Goal: Information Seeking & Learning: Learn about a topic

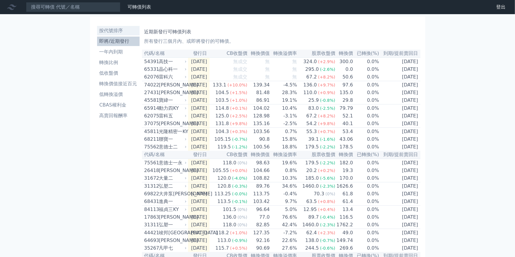
click at [111, 29] on li "按代號排序" at bounding box center [118, 30] width 42 height 7
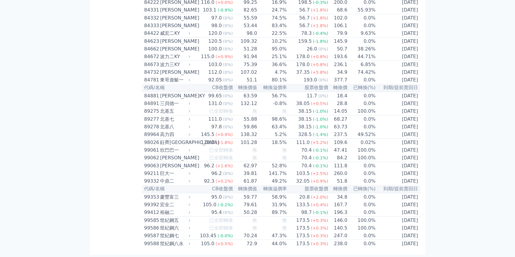
scroll to position [3247, 0]
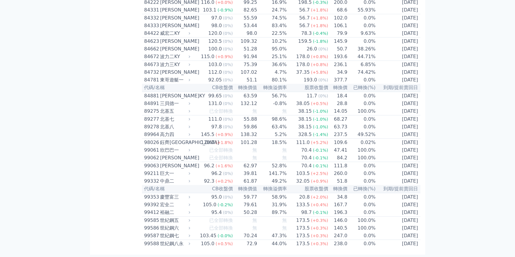
drag, startPoint x: 162, startPoint y: 40, endPoint x: 170, endPoint y: 40, distance: 8.0
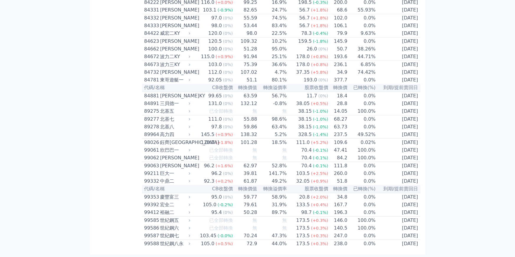
drag, startPoint x: 171, startPoint y: 39, endPoint x: 148, endPoint y: 39, distance: 22.7
drag, startPoint x: 148, startPoint y: 39, endPoint x: 148, endPoint y: 42, distance: 3.0
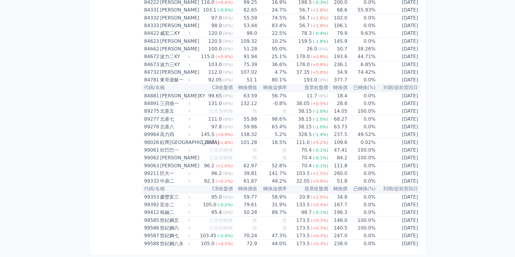
drag, startPoint x: 382, startPoint y: 63, endPoint x: 376, endPoint y: 54, distance: 10.8
drag, startPoint x: 376, startPoint y: 54, endPoint x: 360, endPoint y: 42, distance: 19.5
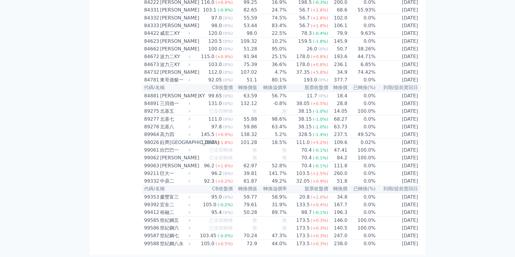
drag, startPoint x: 357, startPoint y: 39, endPoint x: 296, endPoint y: 28, distance: 62.6
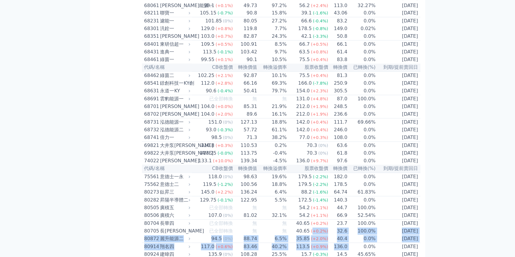
scroll to position [2781, 0]
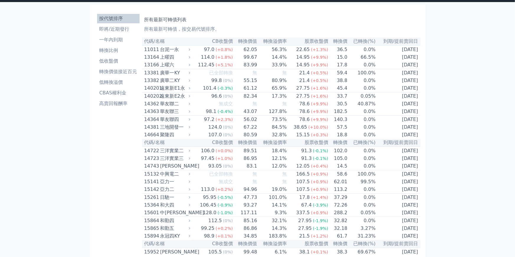
scroll to position [0, 0]
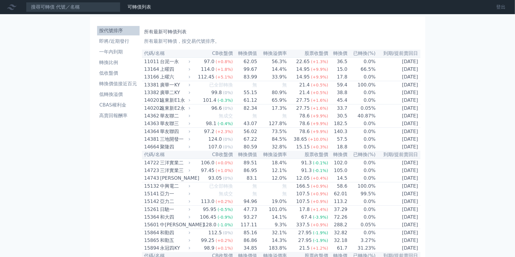
click at [500, 8] on link "登出" at bounding box center [500, 6] width 19 height 9
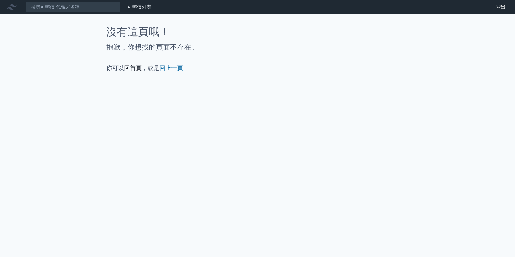
click at [137, 67] on link "回首頁" at bounding box center [133, 67] width 18 height 7
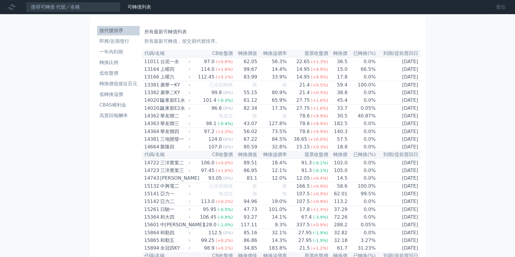
click at [499, 6] on link "登出" at bounding box center [500, 6] width 19 height 9
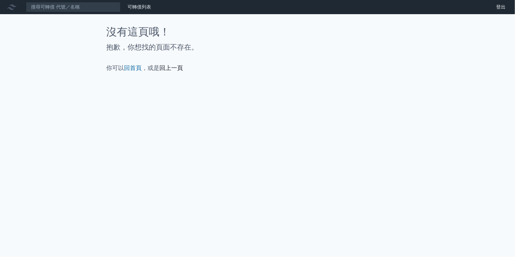
click at [177, 69] on link "回上一頁" at bounding box center [172, 67] width 24 height 7
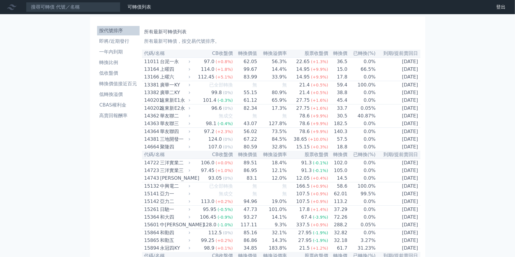
click at [169, 62] on div "台泥一永" at bounding box center [174, 61] width 29 height 7
click at [69, 7] on input at bounding box center [73, 7] width 94 height 10
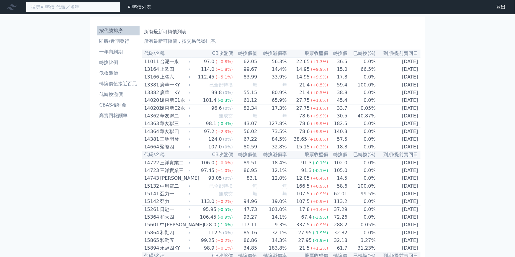
click at [69, 7] on input at bounding box center [73, 7] width 94 height 10
type input "98090"
click at [175, 61] on div "台泥一永" at bounding box center [174, 61] width 29 height 7
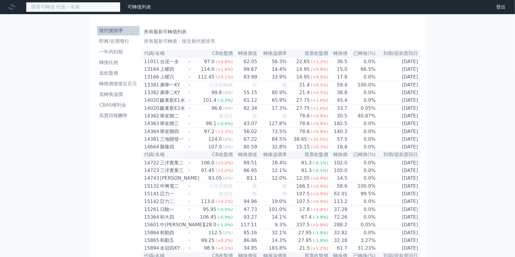
click at [86, 8] on input at bounding box center [73, 7] width 94 height 10
type input "ㄚ"
type input "8091"
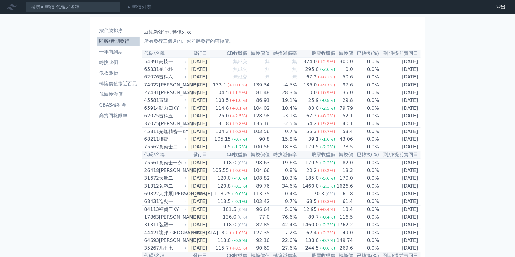
click at [146, 7] on link "可轉債列表" at bounding box center [139, 7] width 24 height 6
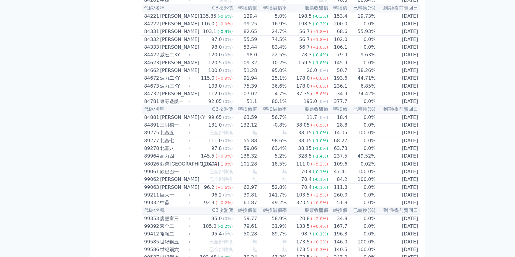
scroll to position [3164, 0]
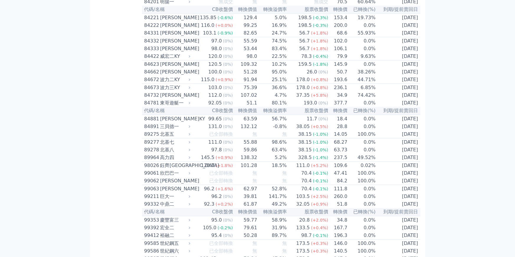
scroll to position [3203, 0]
